Goal: Task Accomplishment & Management: Complete application form

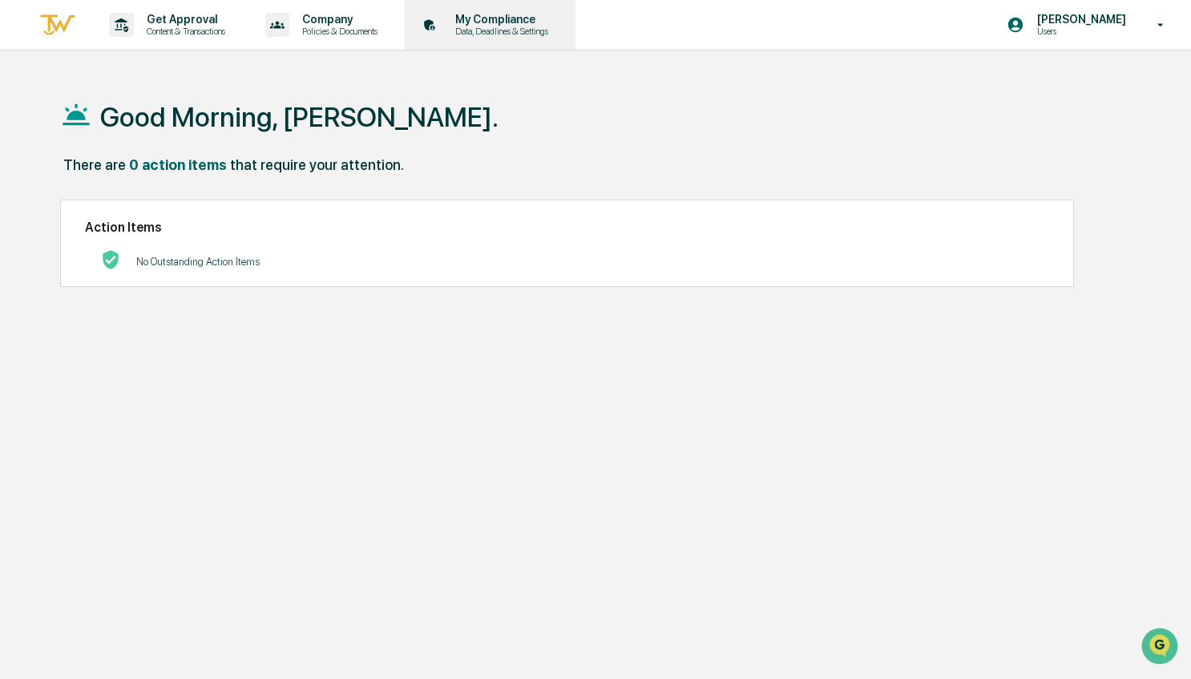
click at [531, 25] on p "My Compliance" at bounding box center [499, 19] width 114 height 13
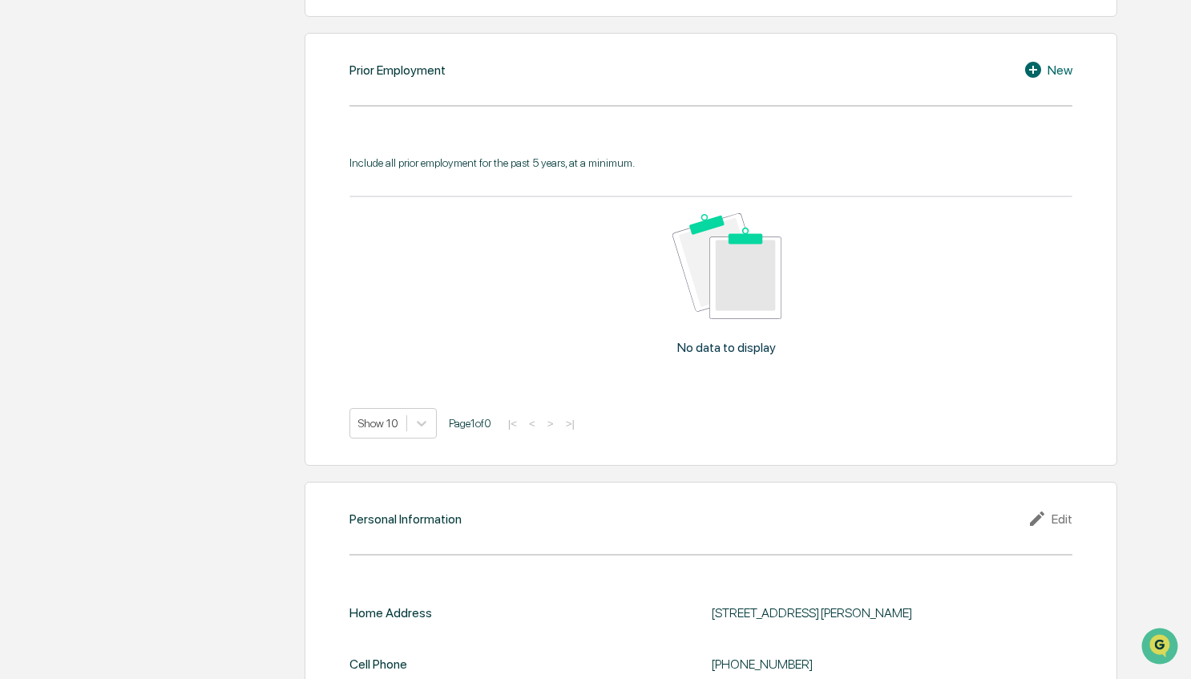
scroll to position [1377, 0]
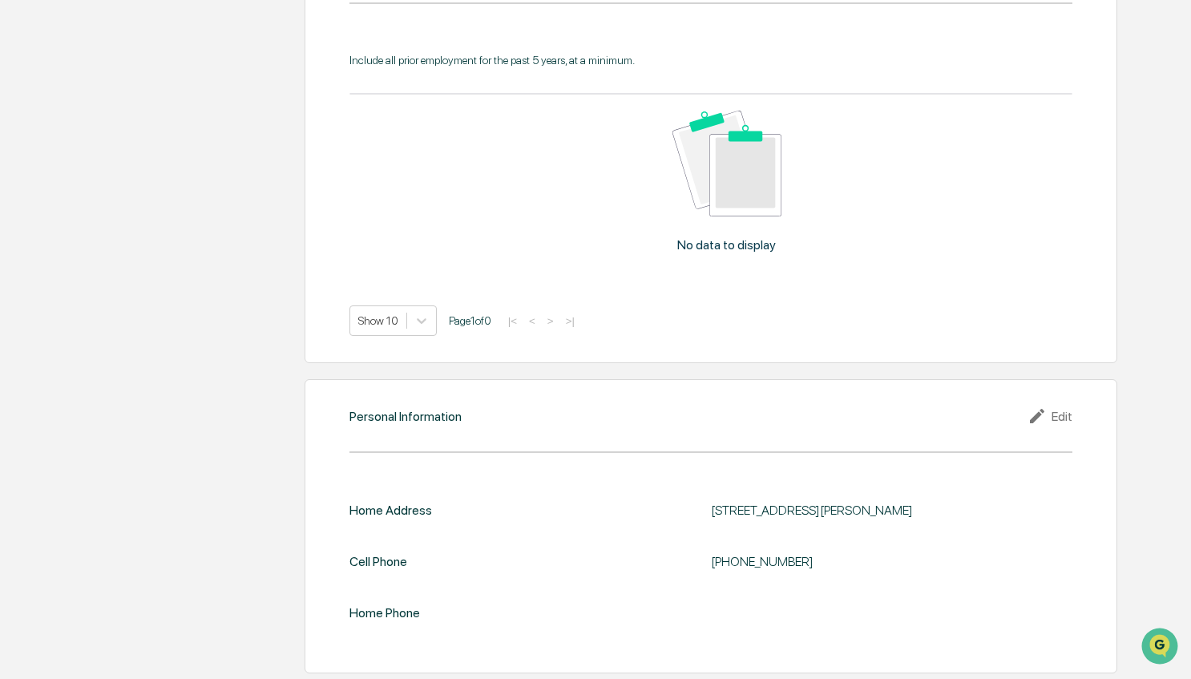
click at [1058, 418] on div "Edit" at bounding box center [1050, 415] width 45 height 19
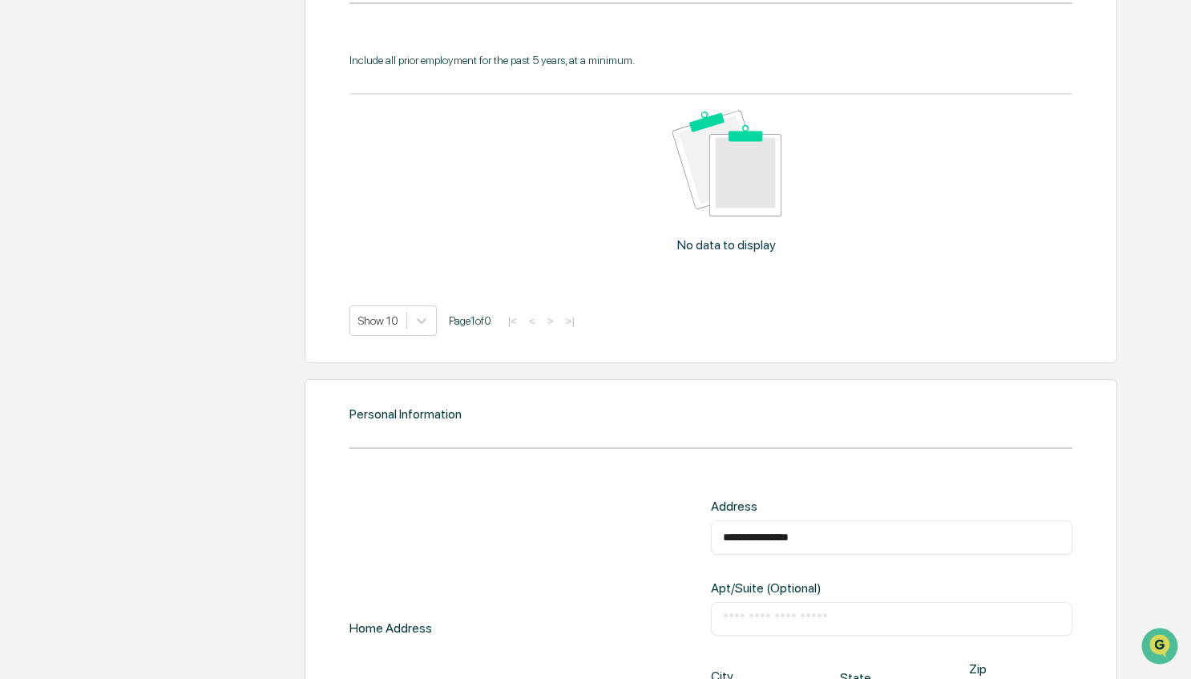
drag, startPoint x: 859, startPoint y: 528, endPoint x: 536, endPoint y: 527, distance: 323.1
click at [536, 527] on div "**********" at bounding box center [711, 628] width 723 height 258
type input "**********"
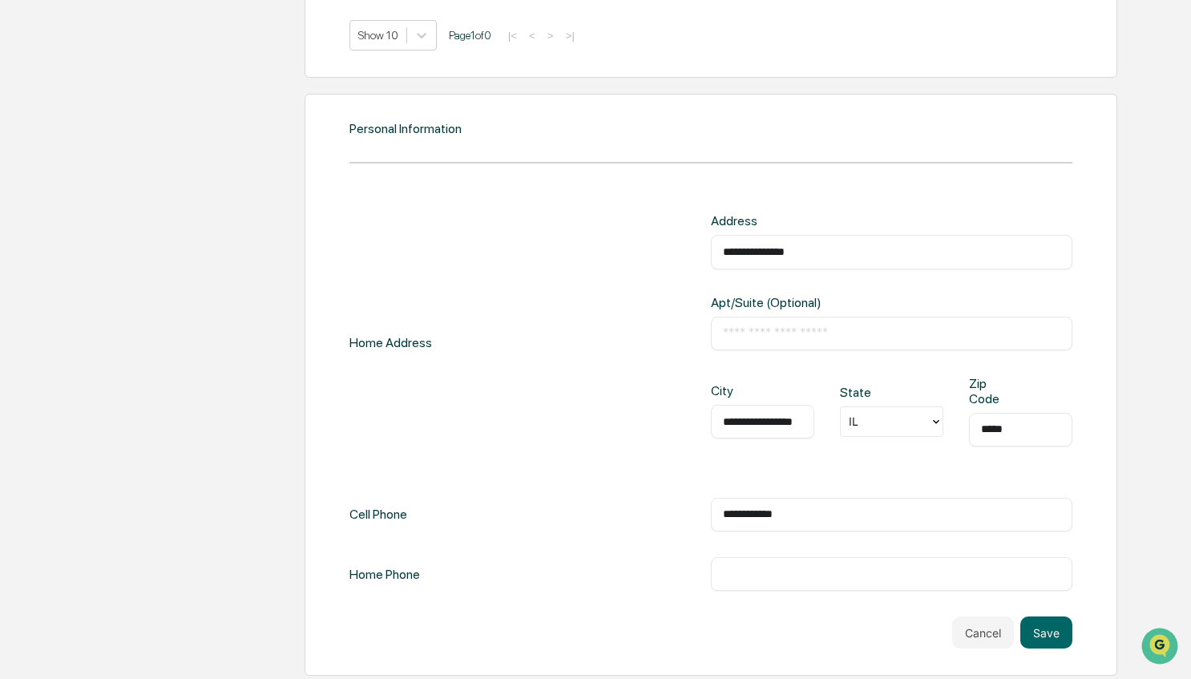
scroll to position [0, 18]
type input "**********"
type input "*****"
click at [1045, 629] on button "Save" at bounding box center [1046, 632] width 52 height 32
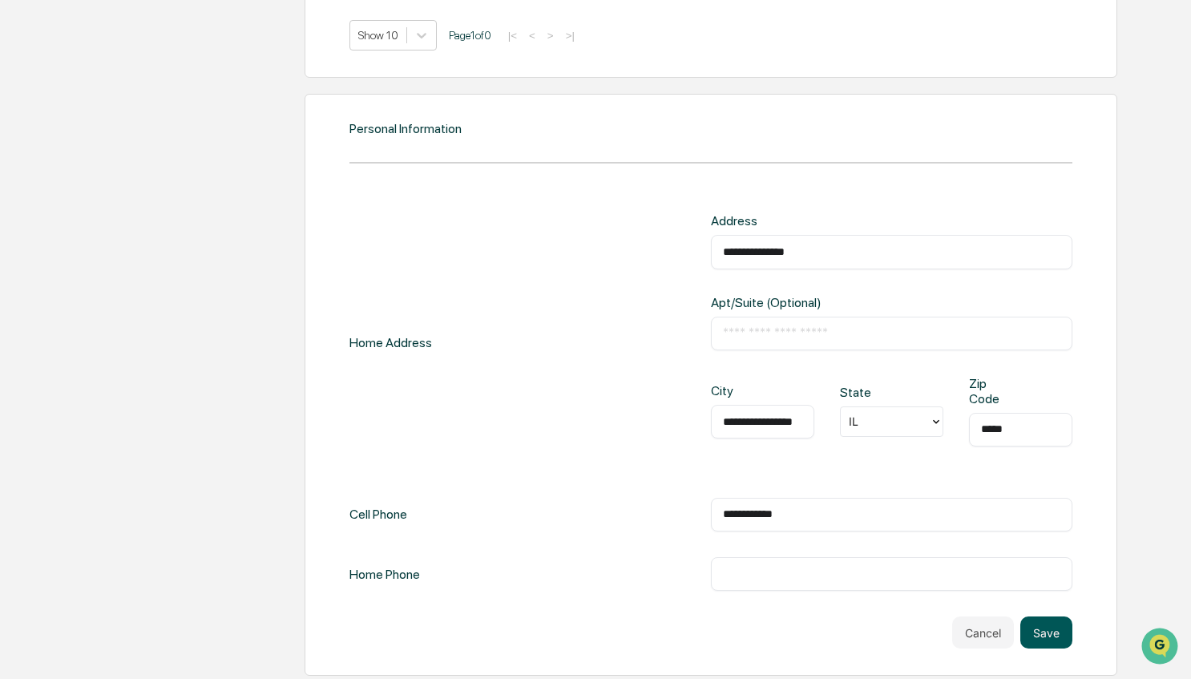
scroll to position [1663, 0]
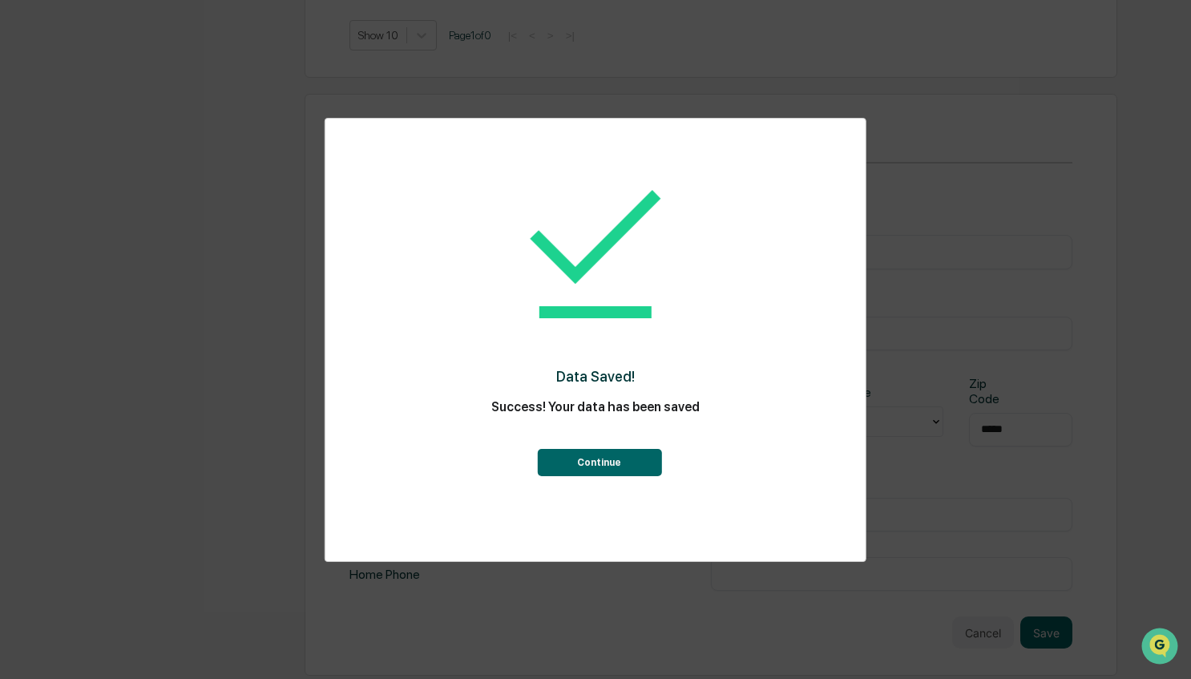
click at [580, 465] on button "Continue" at bounding box center [599, 462] width 124 height 27
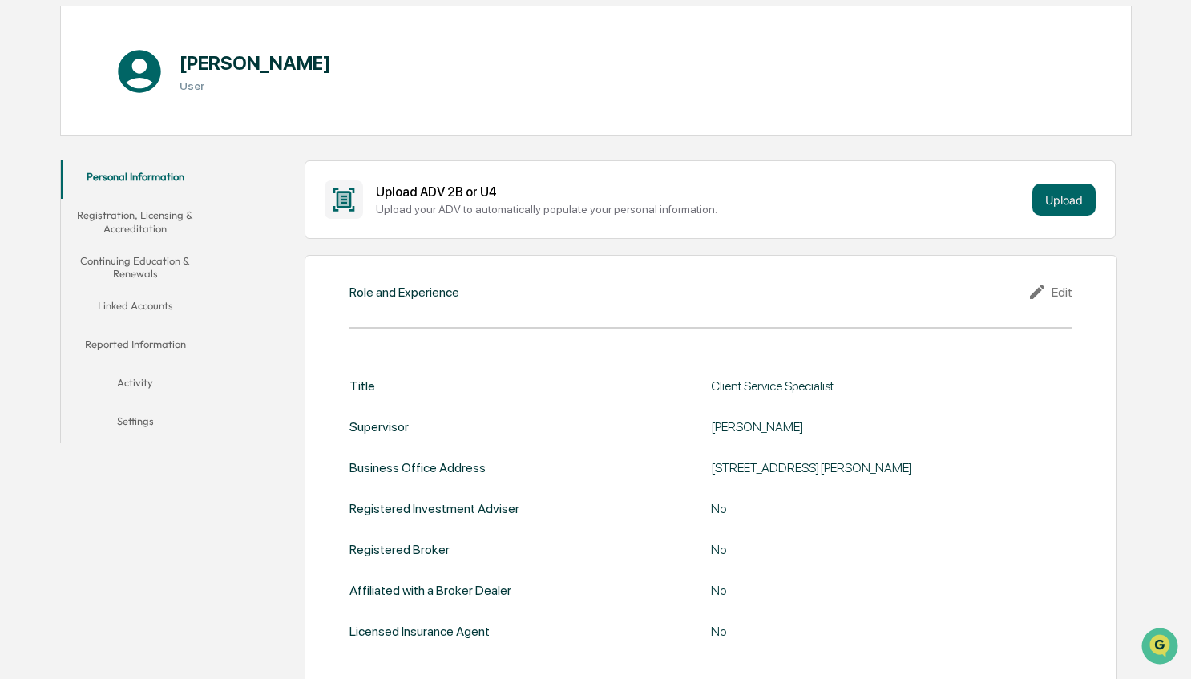
scroll to position [129, 0]
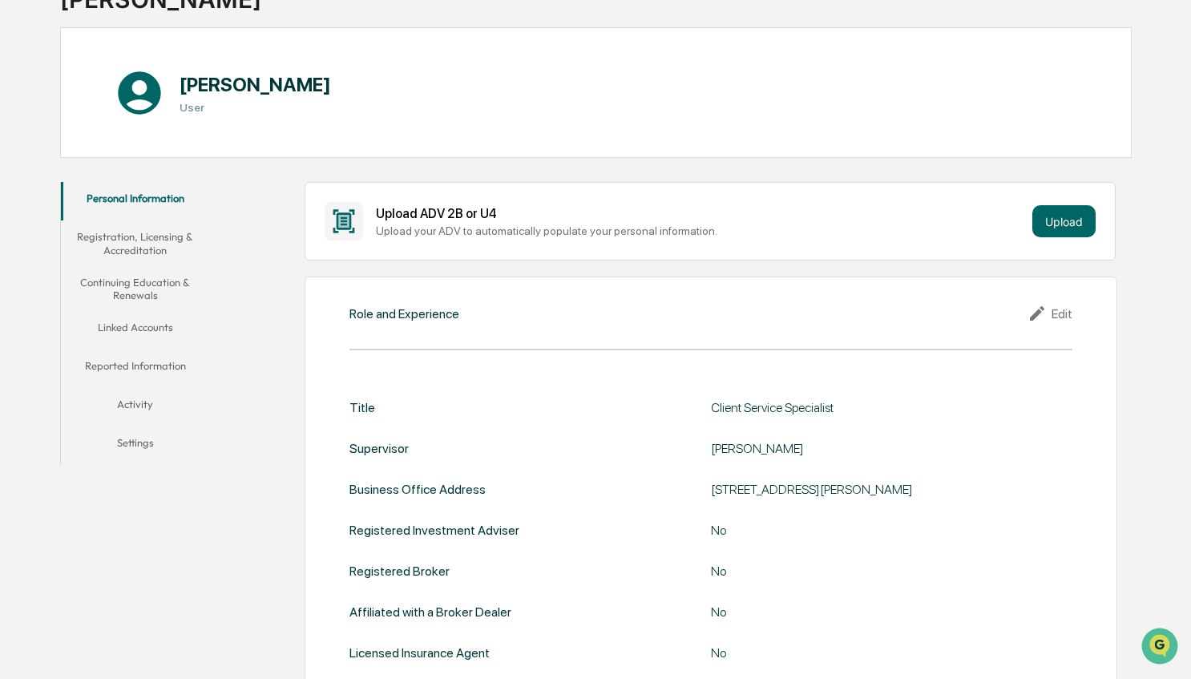
click at [141, 229] on button "Registration, Licensing & Accreditation" at bounding box center [135, 243] width 149 height 46
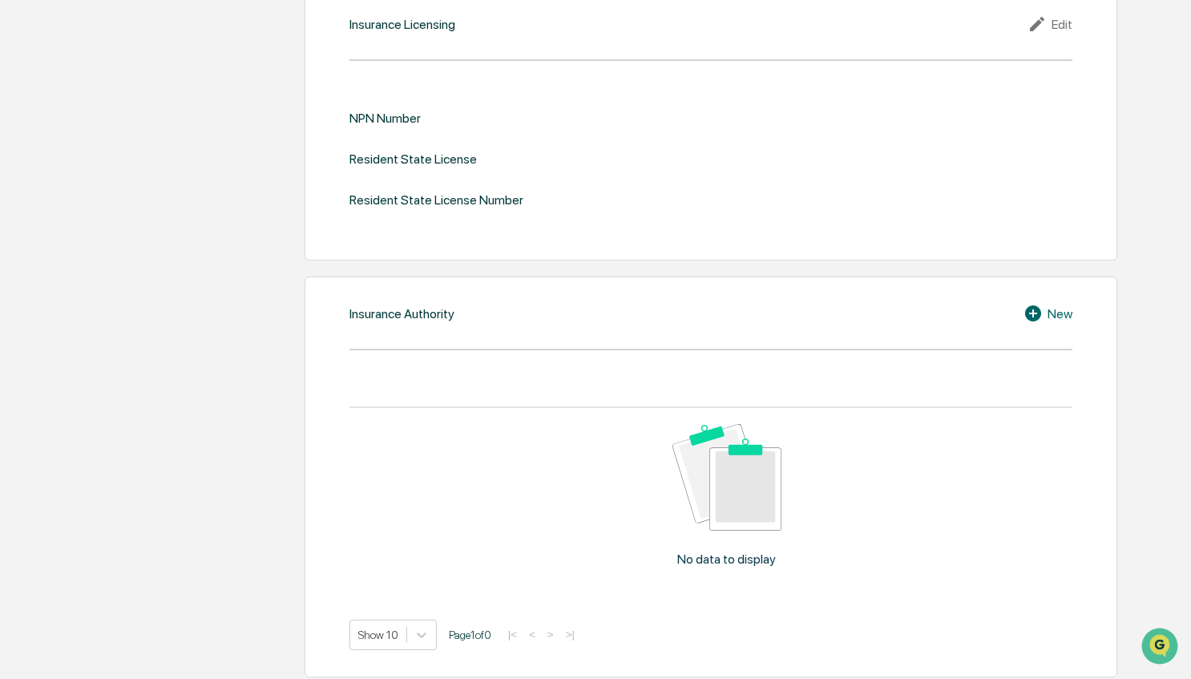
scroll to position [129, 0]
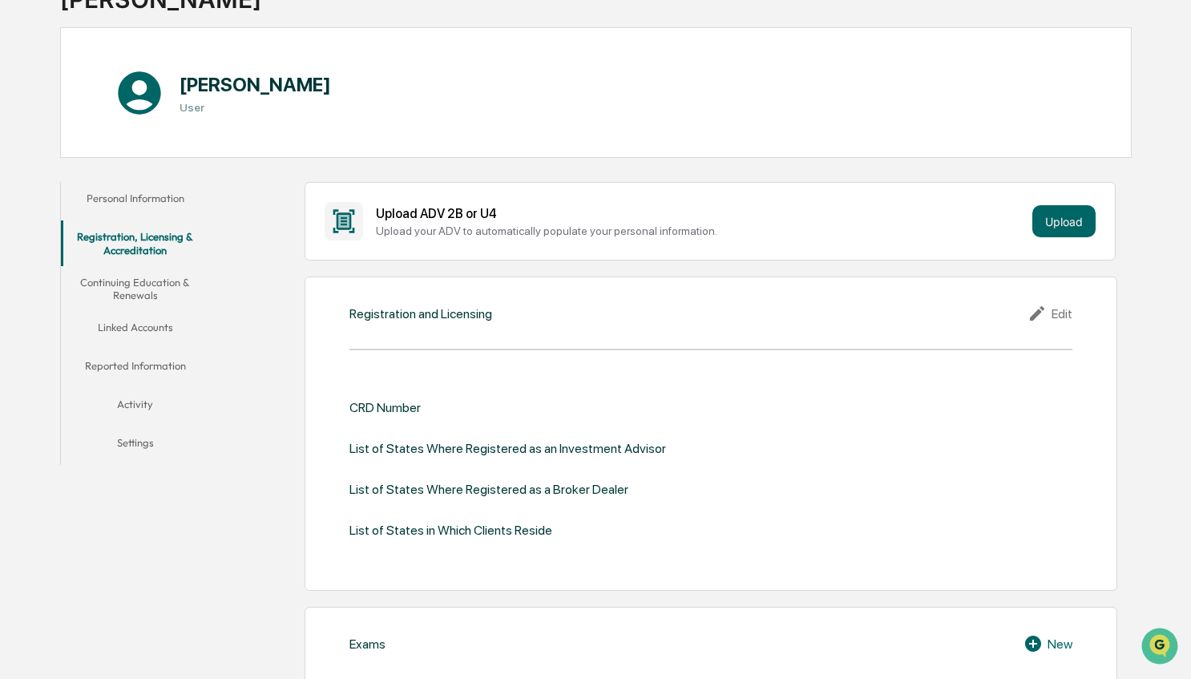
click at [144, 297] on button "Continuing Education & Renewals" at bounding box center [135, 289] width 149 height 46
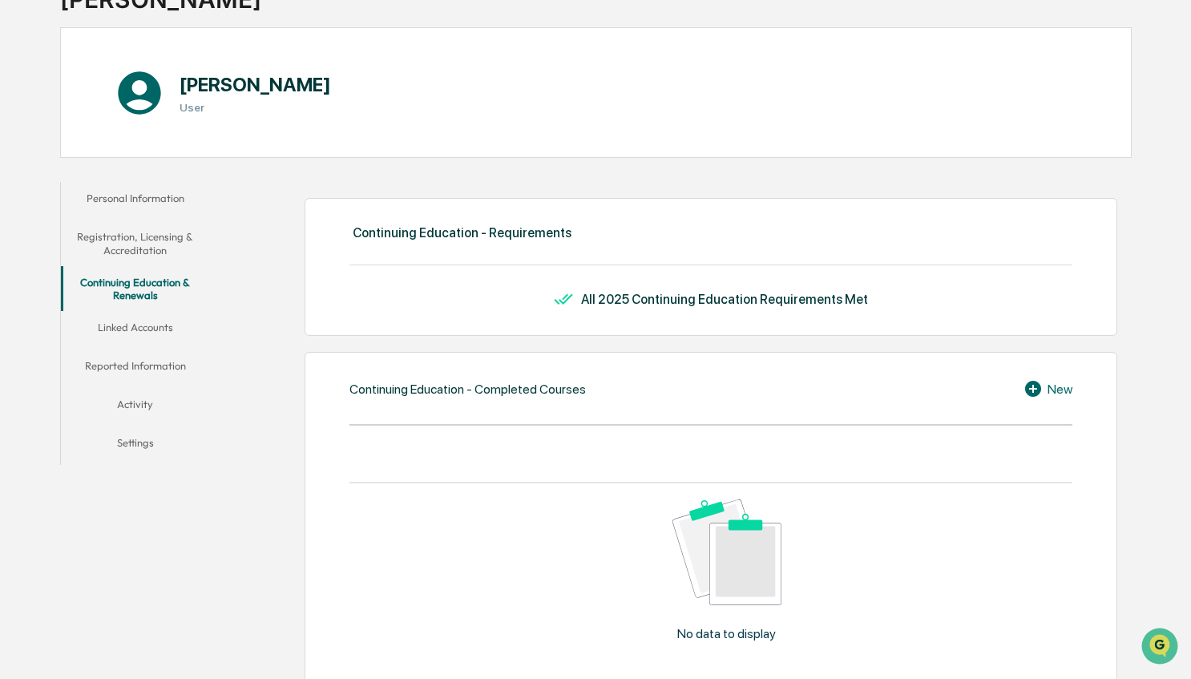
click at [158, 324] on button "Linked Accounts" at bounding box center [135, 330] width 149 height 38
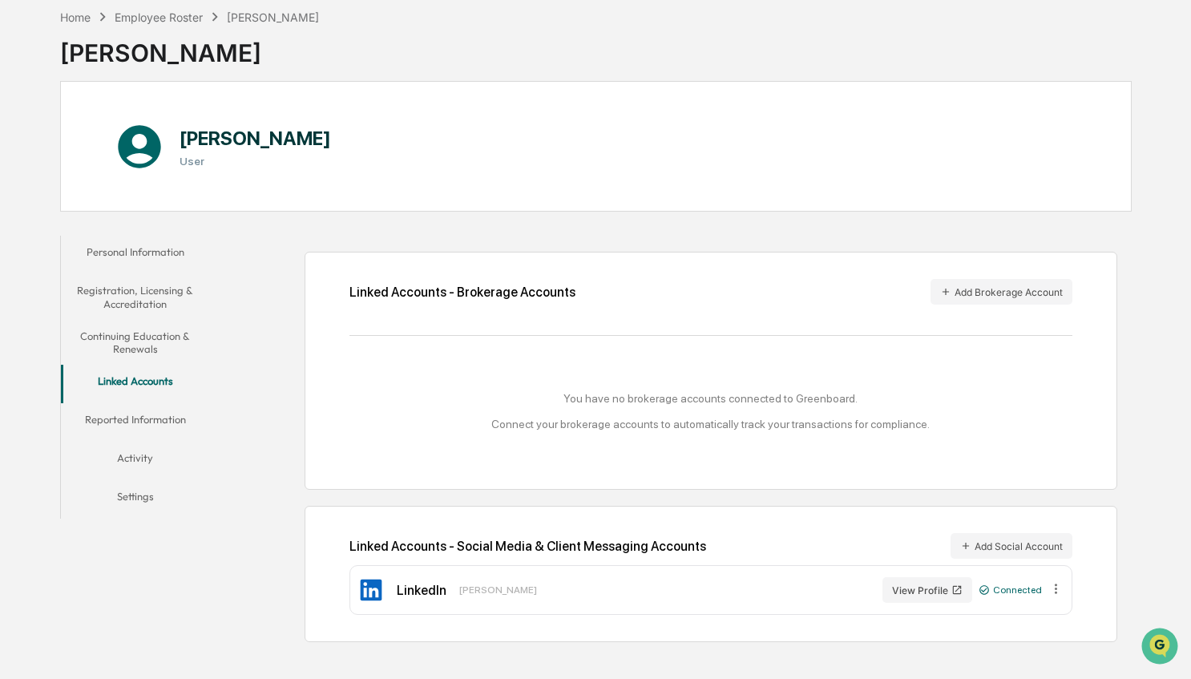
click at [136, 414] on button "Reported Information" at bounding box center [135, 422] width 149 height 38
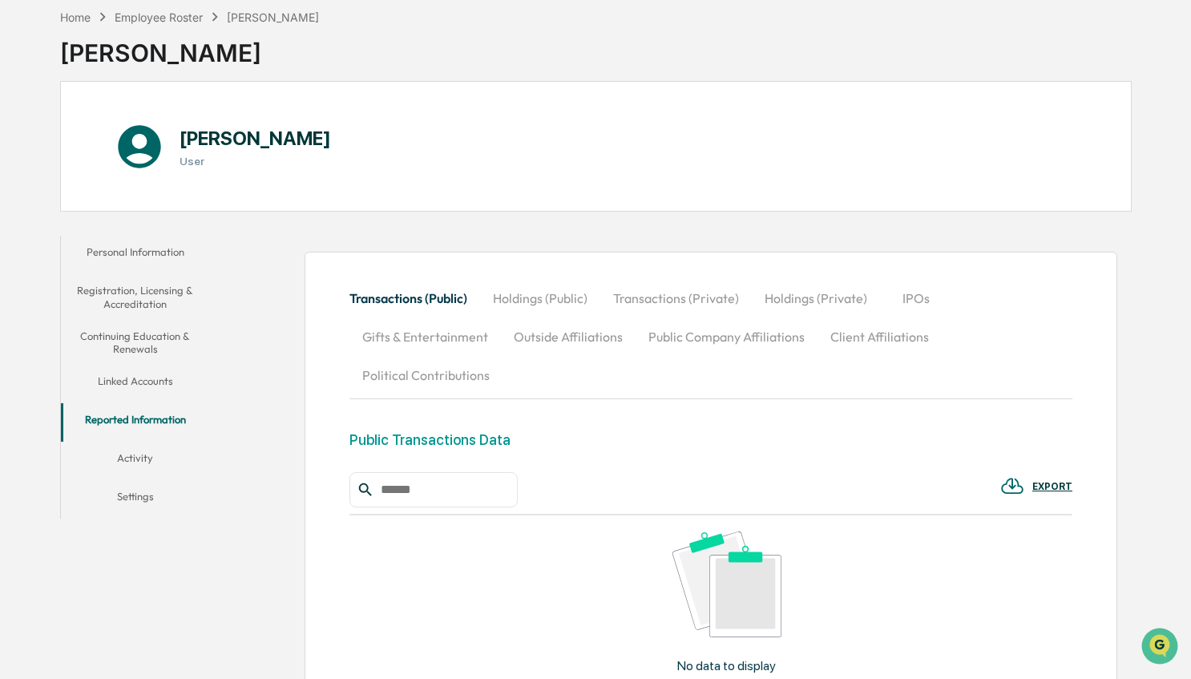
click at [130, 455] on button "Activity" at bounding box center [135, 461] width 149 height 38
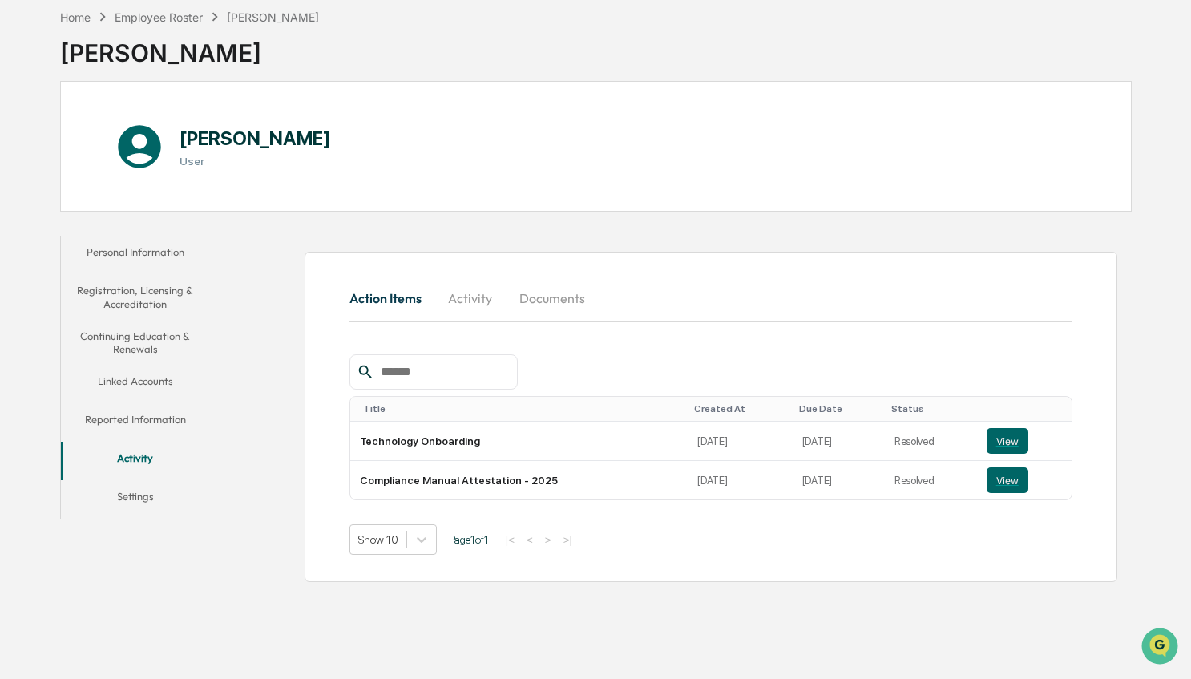
click at [133, 491] on button "Settings" at bounding box center [135, 499] width 149 height 38
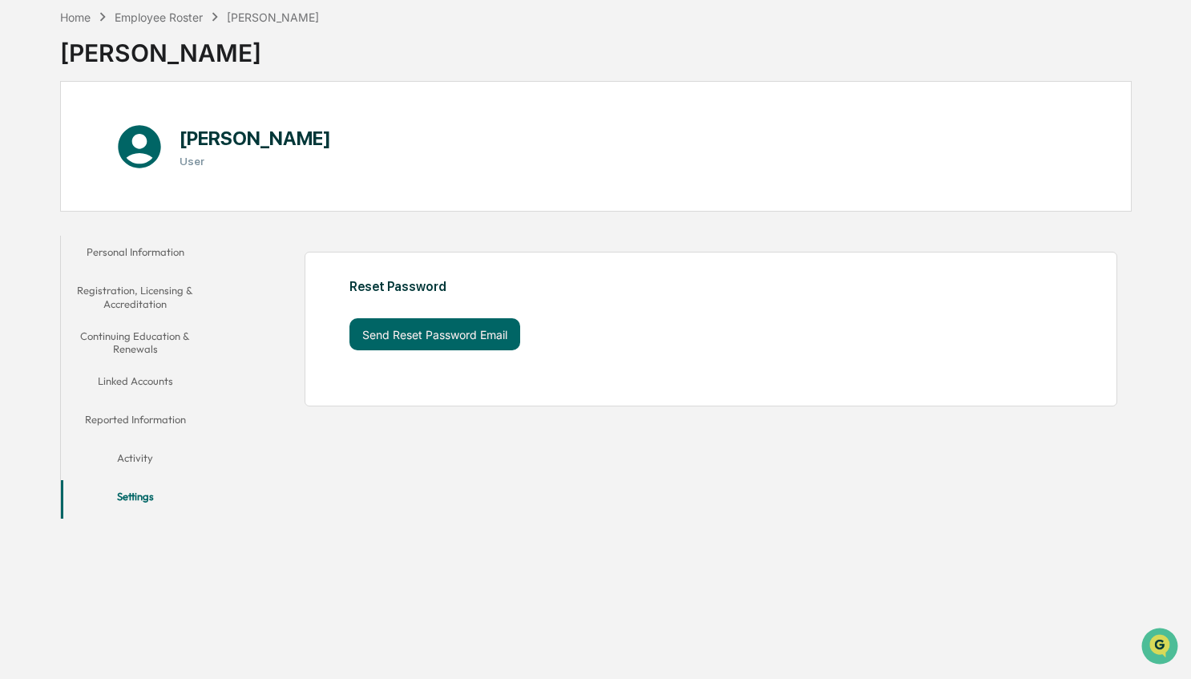
click at [130, 249] on button "Personal Information" at bounding box center [135, 255] width 149 height 38
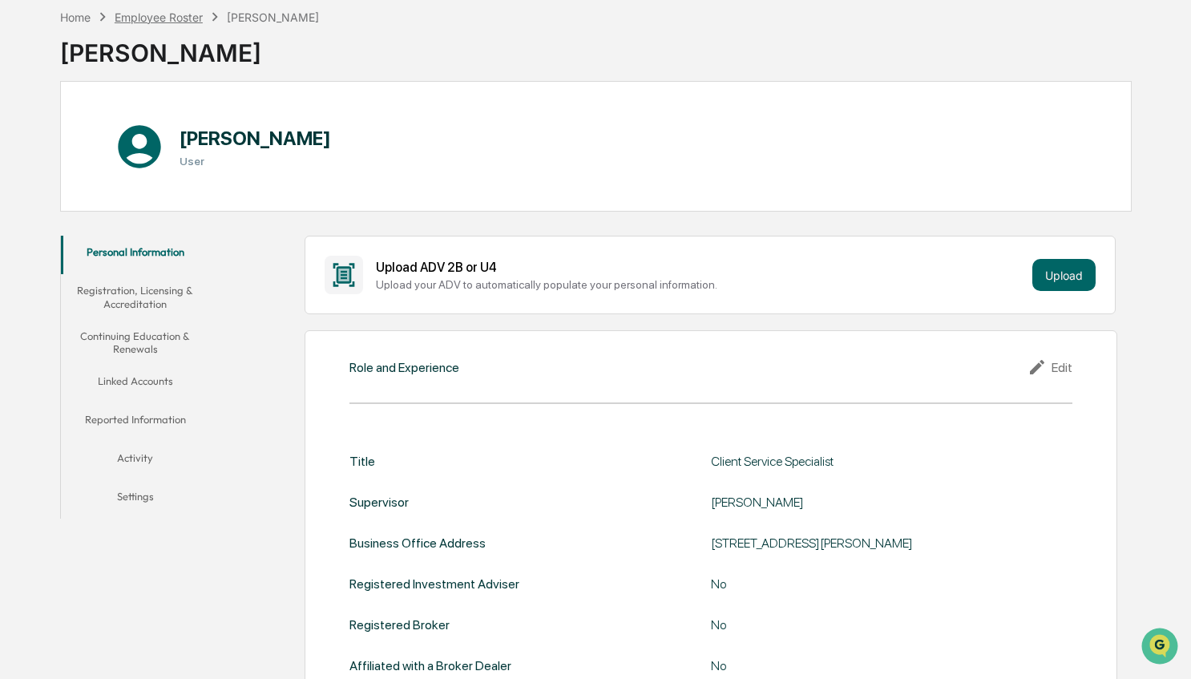
click at [157, 18] on div "Employee Roster" at bounding box center [159, 17] width 88 height 14
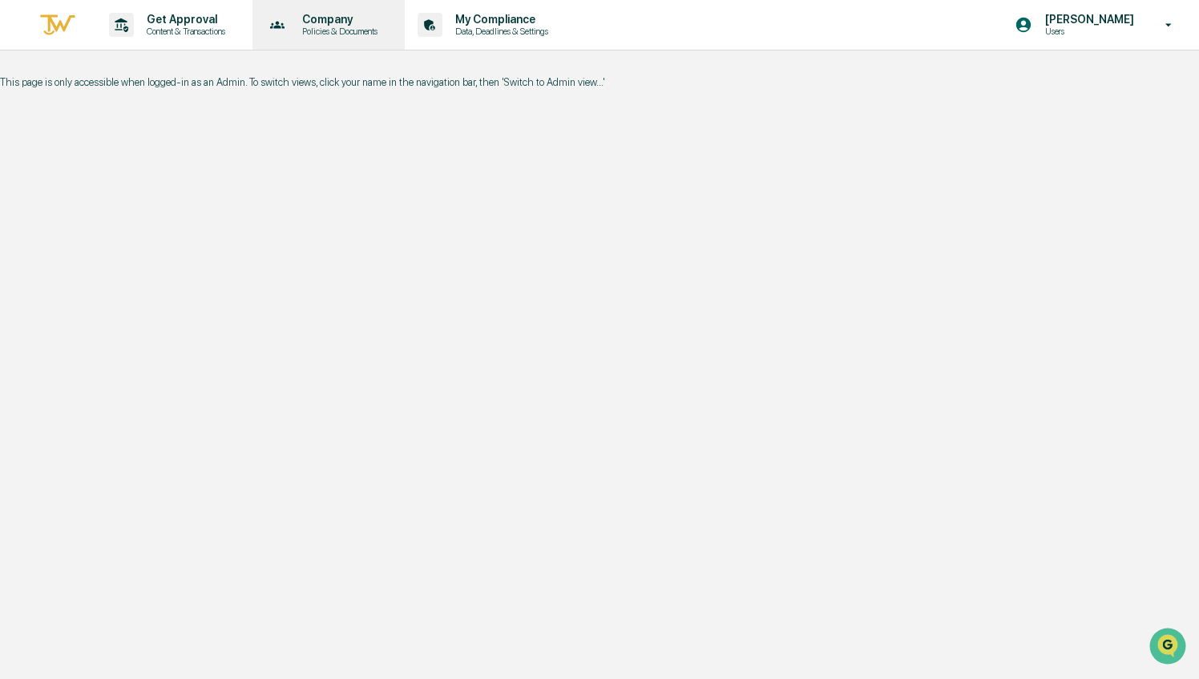
click at [328, 38] on div "Company Policies & Documents" at bounding box center [327, 25] width 137 height 50
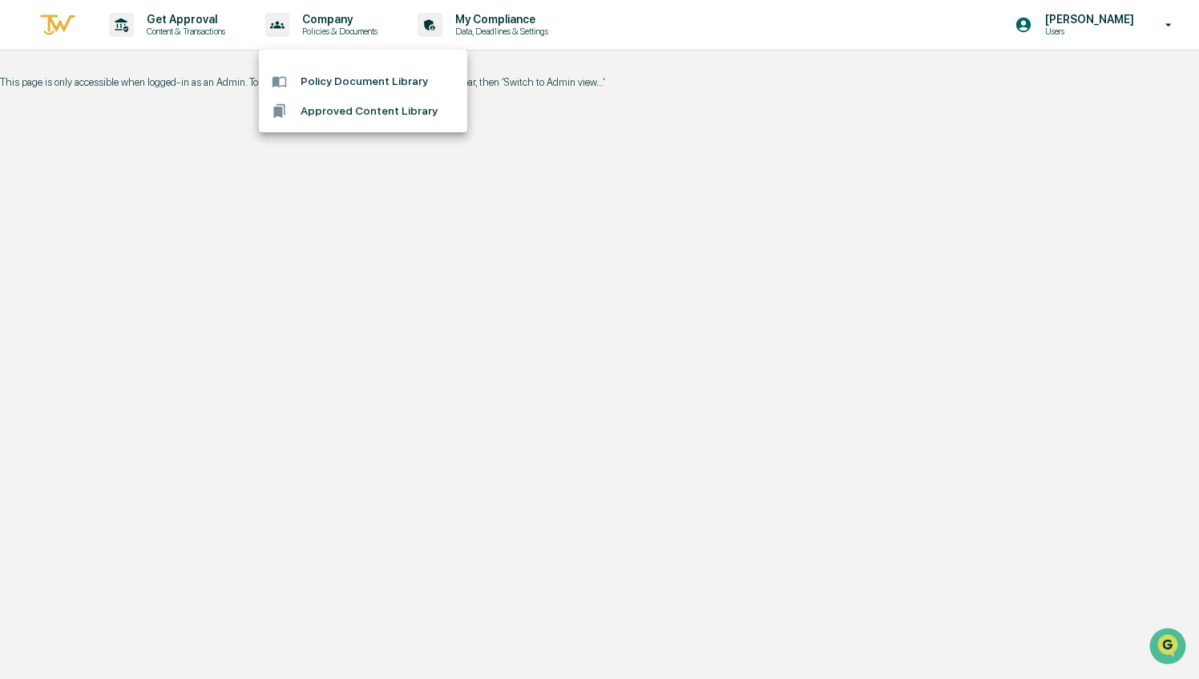
click at [325, 79] on li "Policy Document Library" at bounding box center [363, 82] width 208 height 30
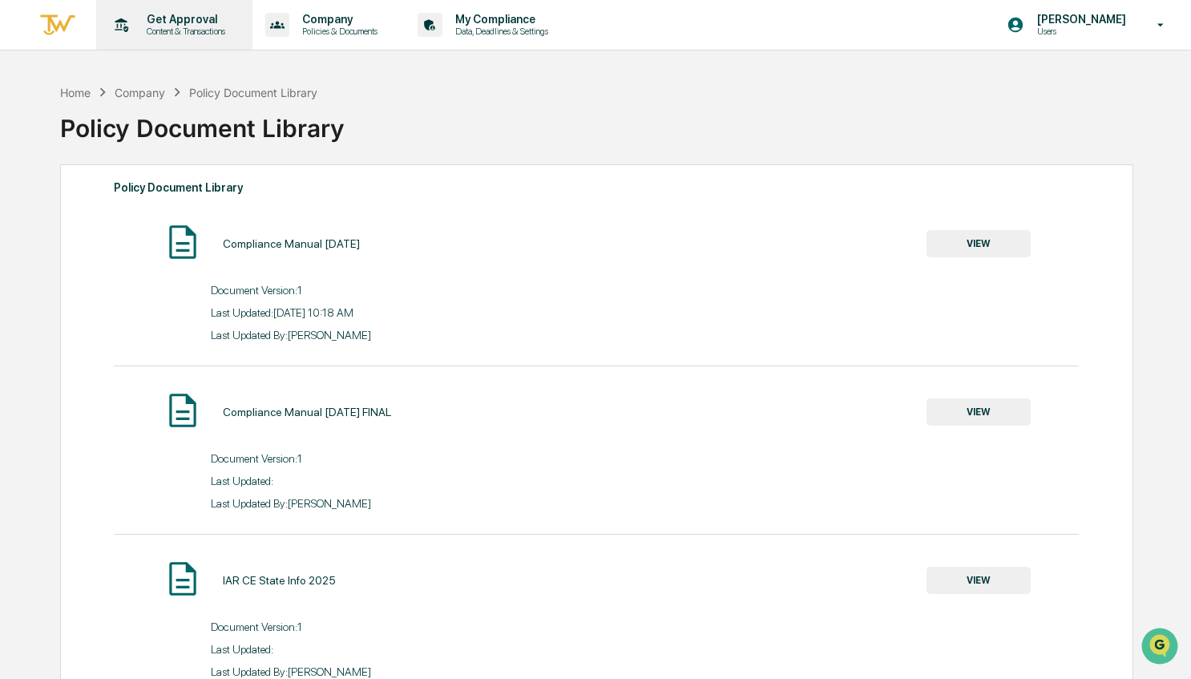
click at [186, 21] on p "Get Approval" at bounding box center [183, 19] width 99 height 13
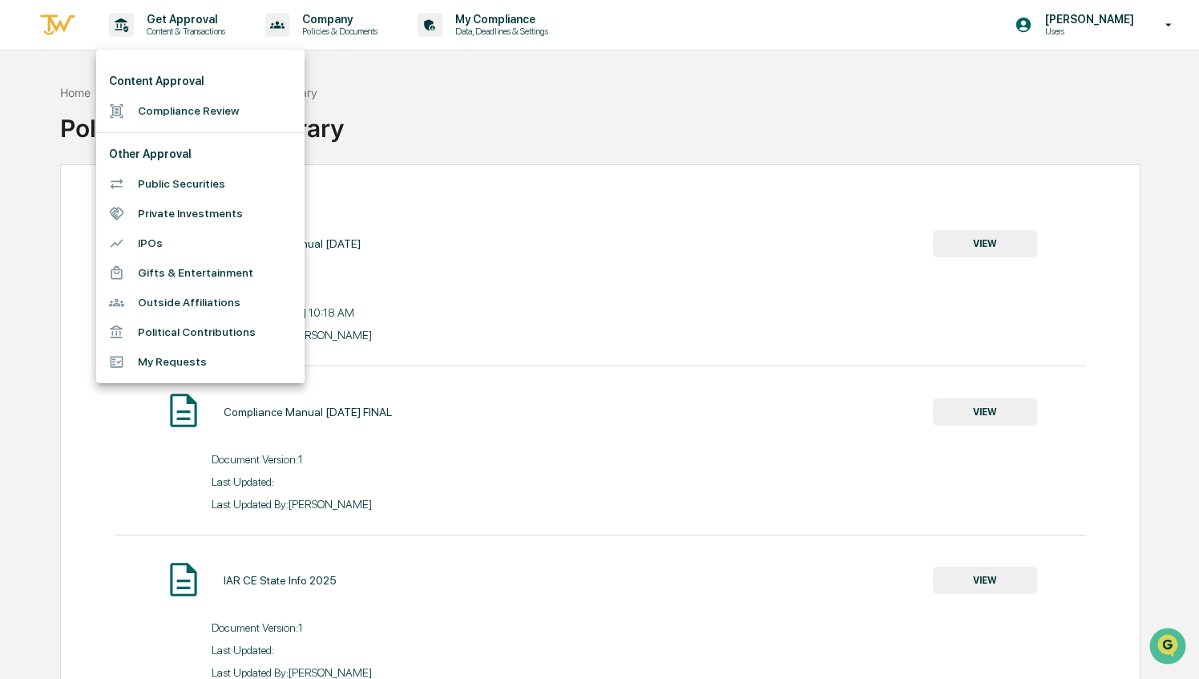
click at [191, 305] on li "Outside Affiliations" at bounding box center [200, 303] width 208 height 30
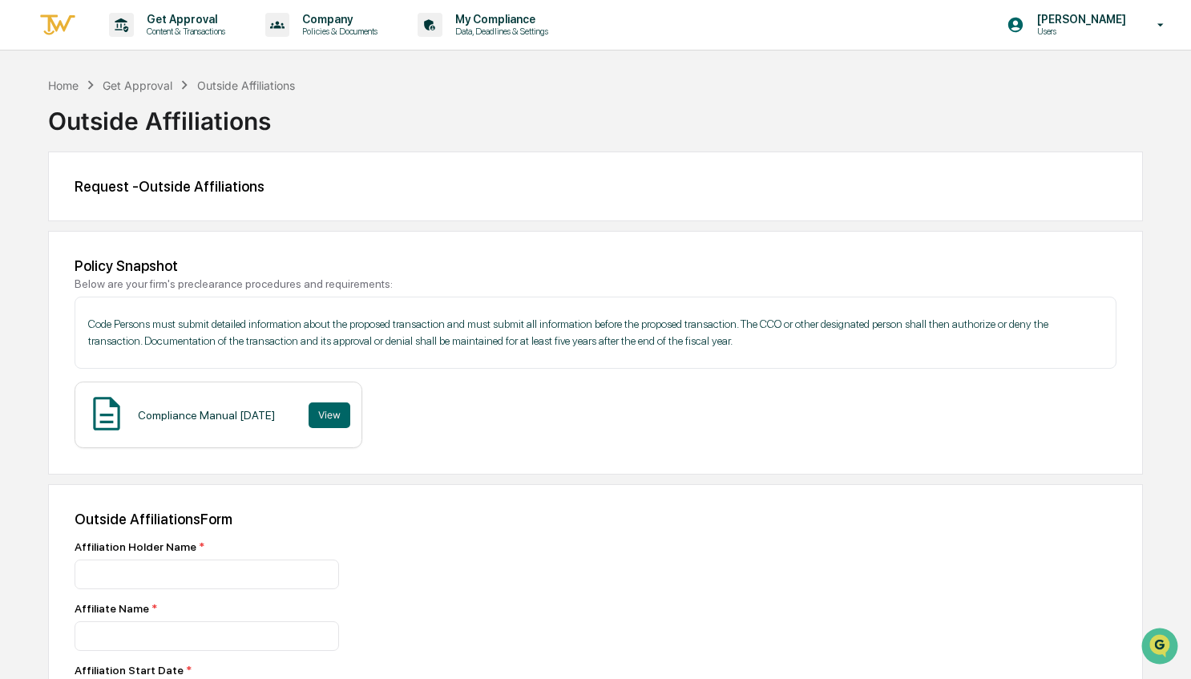
click at [69, 26] on img at bounding box center [57, 25] width 38 height 26
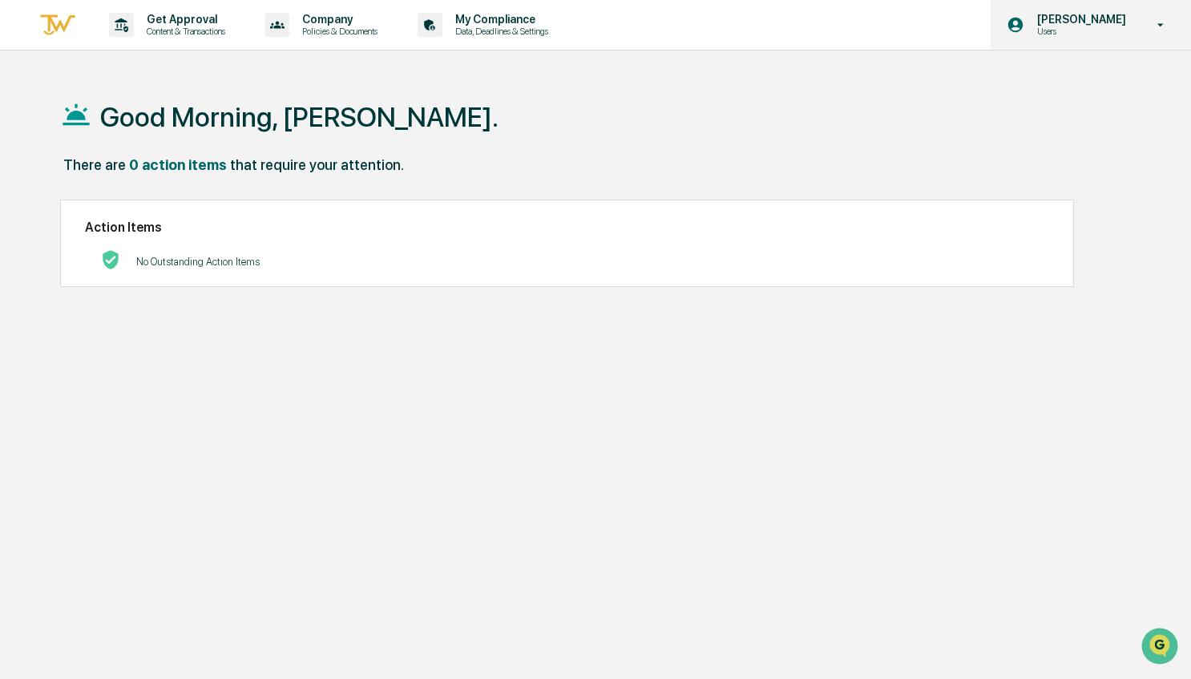
click at [1115, 14] on p "[PERSON_NAME]" at bounding box center [1079, 19] width 110 height 13
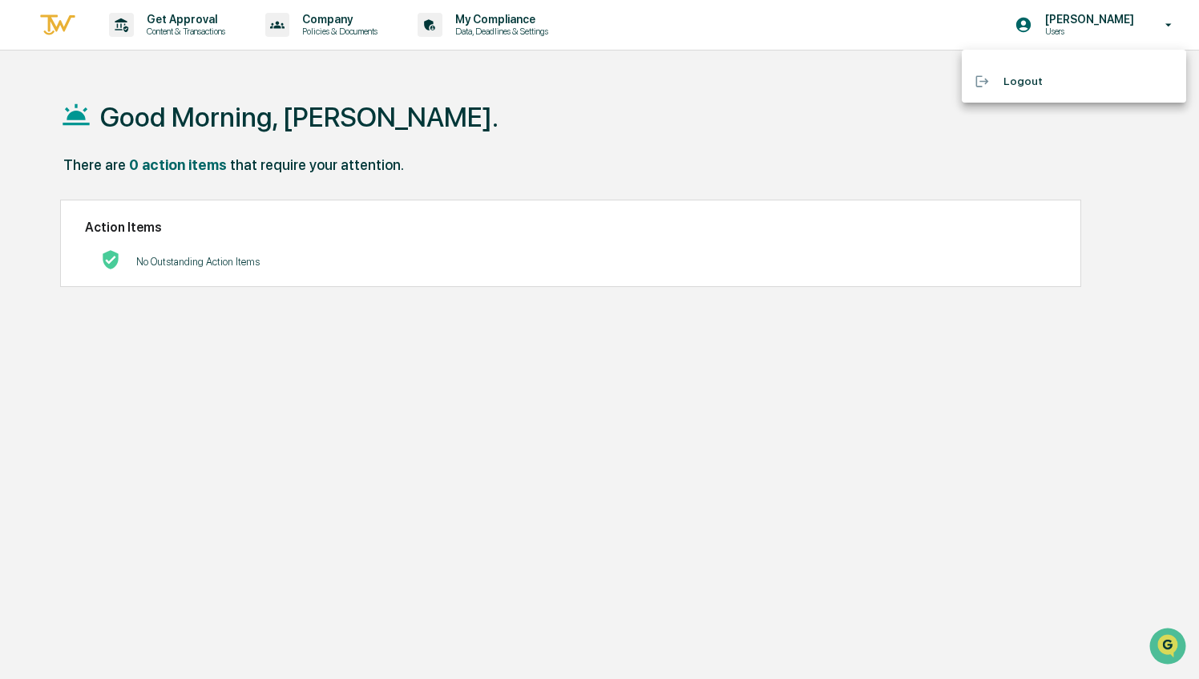
click at [426, 369] on div at bounding box center [599, 339] width 1199 height 679
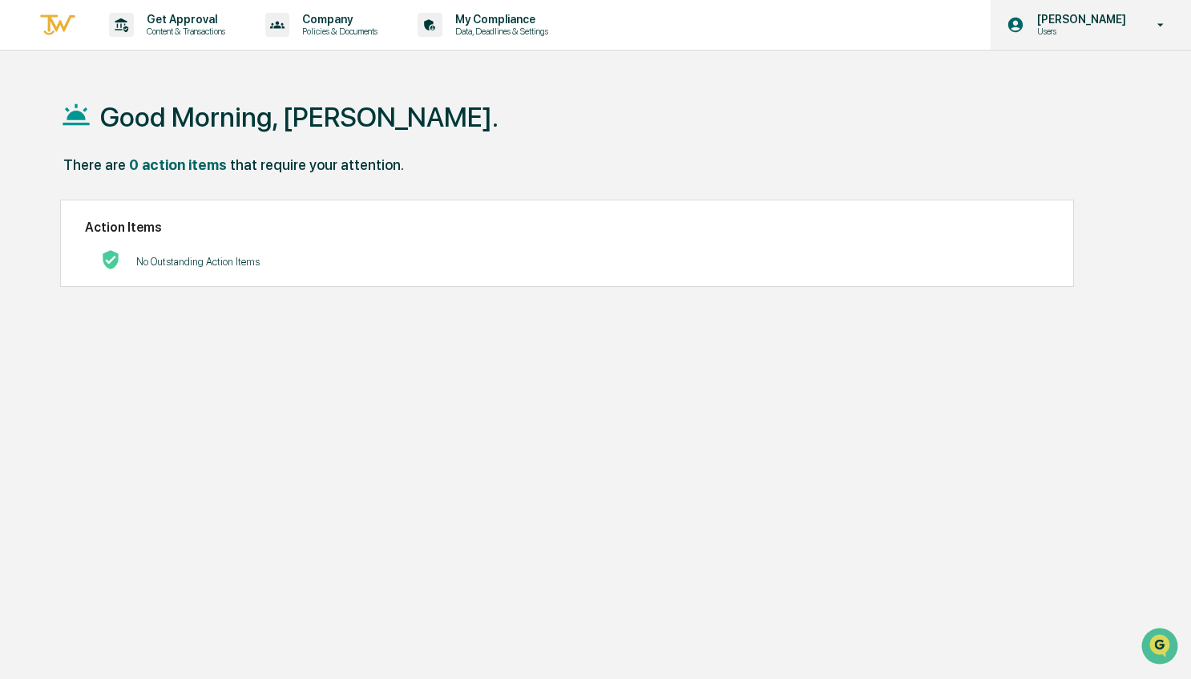
click at [1109, 28] on p "Users" at bounding box center [1079, 31] width 110 height 11
